Goal: Task Accomplishment & Management: Use online tool/utility

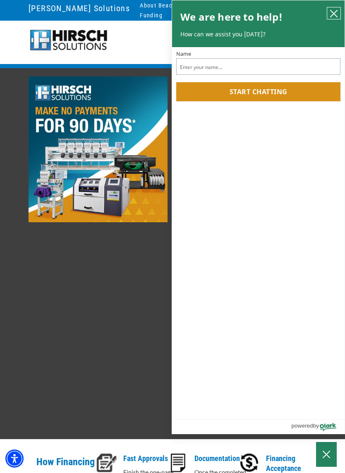
click at [329, 18] on button "close chatbox" at bounding box center [333, 13] width 13 height 12
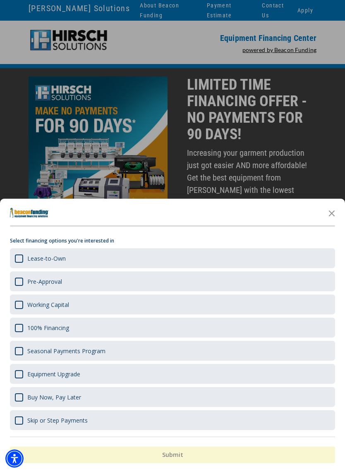
scroll to position [17, 0]
click at [23, 265] on div "Lease-to-Own" at bounding box center [172, 258] width 325 height 20
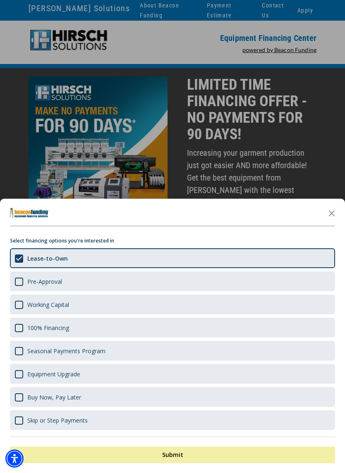
click at [306, 455] on button "Submit" at bounding box center [172, 455] width 325 height 17
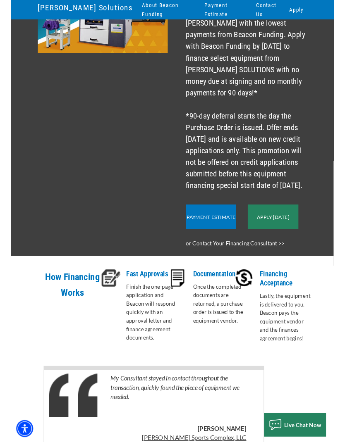
scroll to position [158, 0]
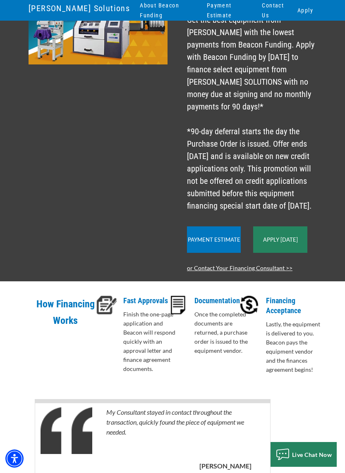
click at [229, 243] on link "Payment Estimate" at bounding box center [214, 239] width 52 height 7
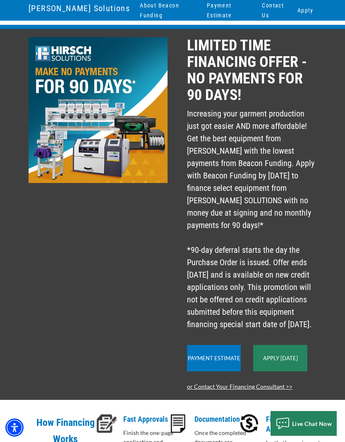
scroll to position [0, 0]
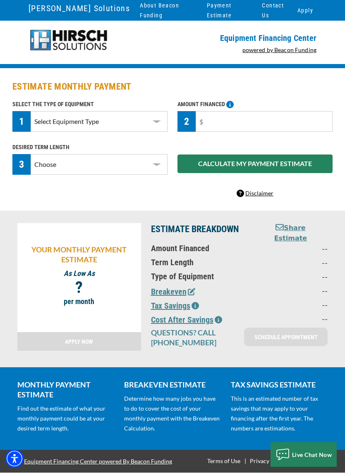
click at [157, 123] on select "Select Equipment Type DTG Printing Embroidery Screen Printing Software and Auto…" at bounding box center [99, 121] width 137 height 21
select select "1"
click at [156, 165] on select "Choose 36 Months 48 Months 60 Months" at bounding box center [99, 164] width 137 height 21
select select "36"
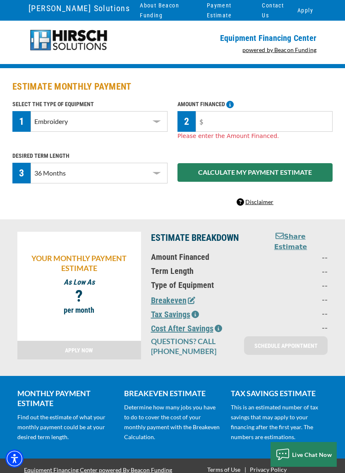
click at [253, 124] on input "text" at bounding box center [264, 121] width 137 height 21
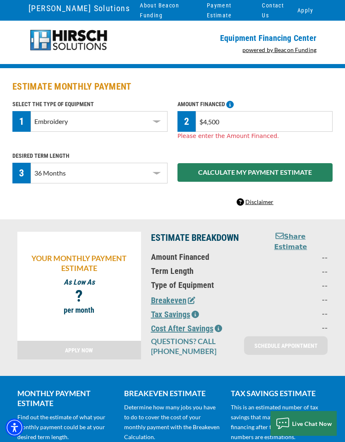
type input "$45,000"
click at [305, 177] on div "CALCULATE MY PAYMENT ESTIMATE" at bounding box center [254, 172] width 165 height 43
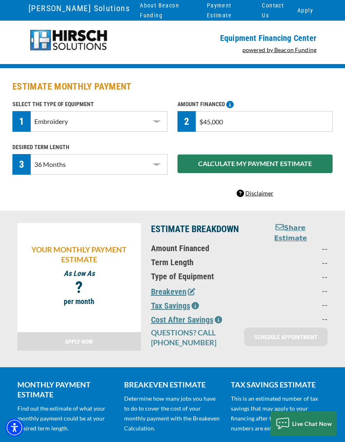
click at [289, 166] on button "CALCULATE MY PAYMENT ESTIMATE" at bounding box center [254, 164] width 155 height 19
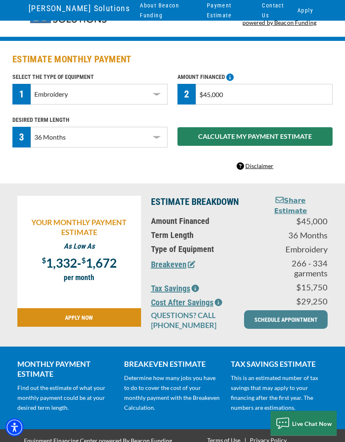
scroll to position [34, 0]
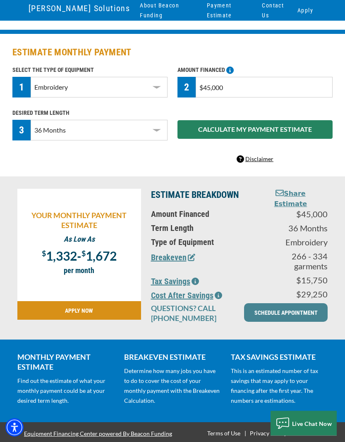
click at [174, 258] on button "Breakeven" at bounding box center [173, 258] width 44 height 12
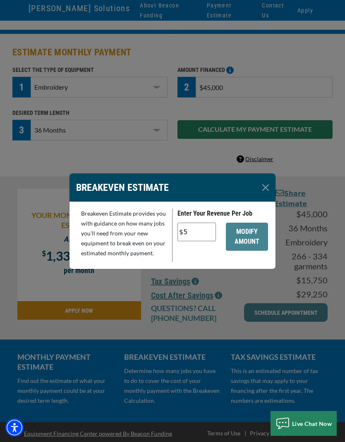
click at [266, 188] on button "Close" at bounding box center [265, 187] width 13 height 13
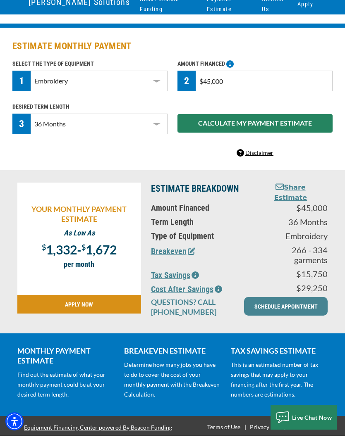
scroll to position [0, 0]
